Goal: Task Accomplishment & Management: Use online tool/utility

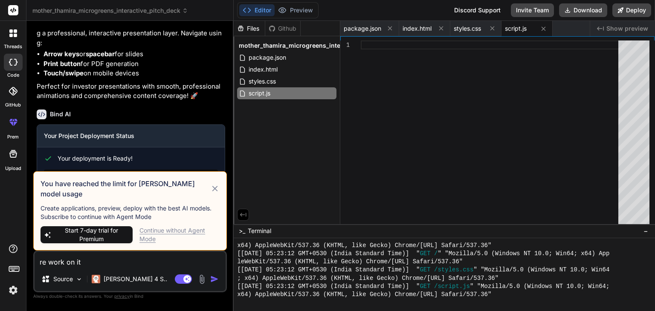
scroll to position [573, 0]
click at [215, 194] on icon at bounding box center [215, 189] width 10 height 10
type textarea "x"
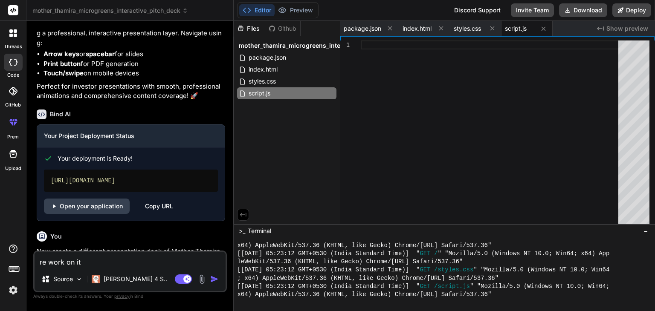
click at [130, 260] on textarea "re work on it" at bounding box center [130, 259] width 191 height 15
click at [647, 230] on span "−" at bounding box center [646, 231] width 5 height 9
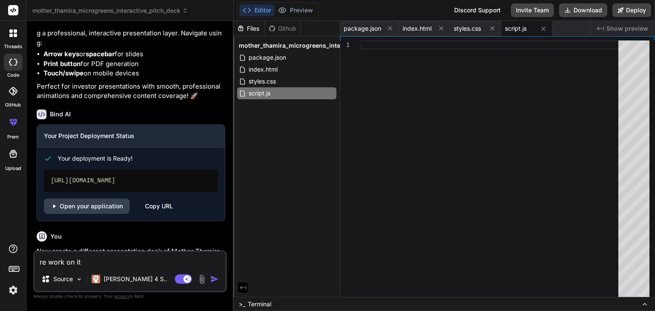
click at [643, 304] on icon at bounding box center [645, 304] width 7 height 7
click at [646, 303] on icon at bounding box center [645, 304] width 7 height 7
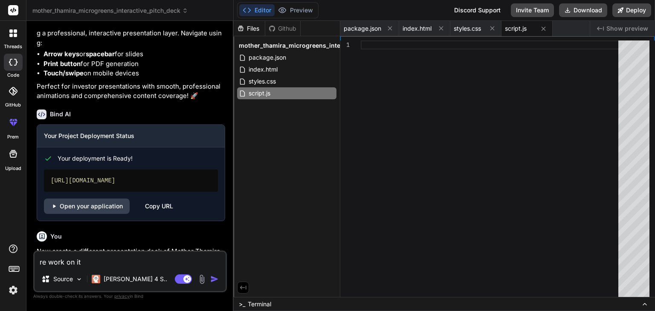
click at [646, 303] on icon at bounding box center [645, 304] width 7 height 7
click at [645, 302] on icon at bounding box center [645, 304] width 7 height 7
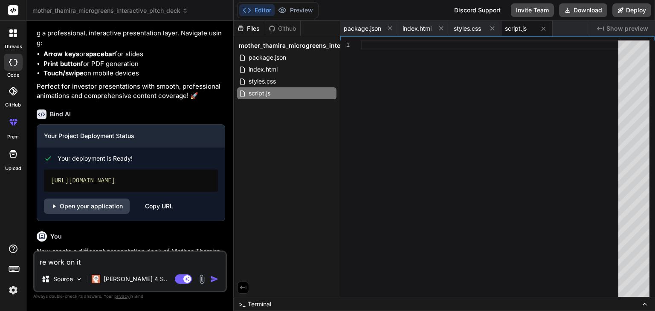
click at [645, 302] on icon at bounding box center [645, 304] width 7 height 7
click at [256, 301] on span "Terminal" at bounding box center [259, 304] width 23 height 9
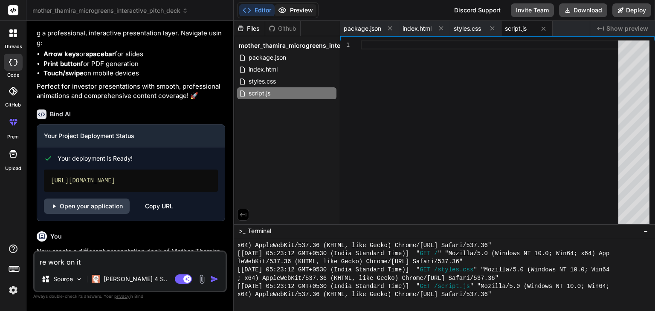
click at [300, 12] on button "Preview" at bounding box center [296, 10] width 42 height 12
